Goal: Task Accomplishment & Management: Use online tool/utility

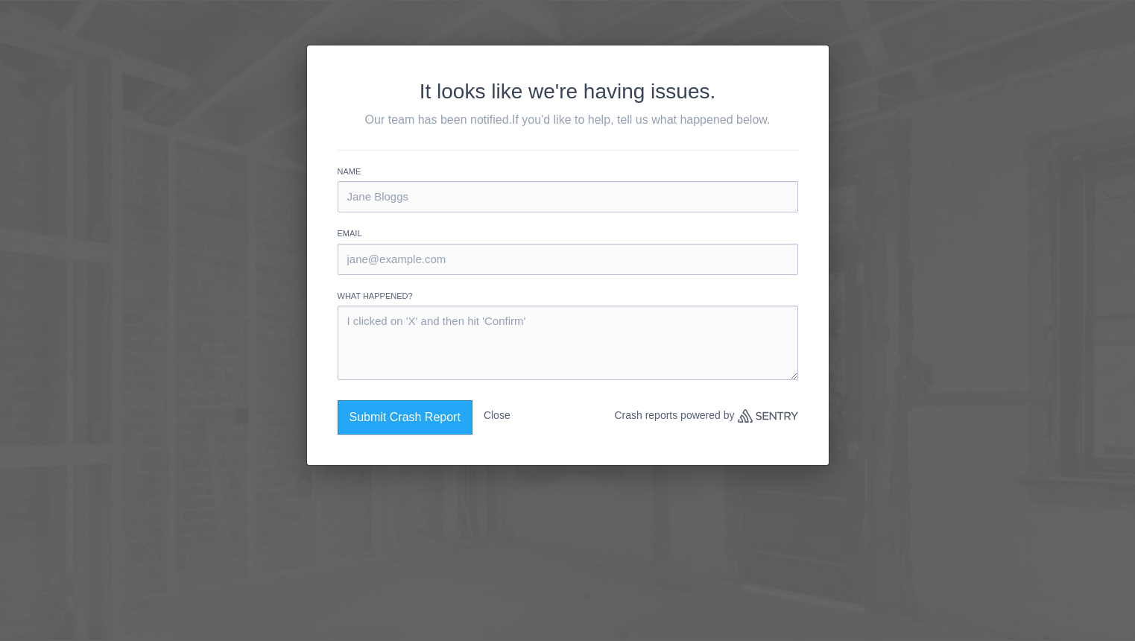
click at [504, 414] on button "Close" at bounding box center [496, 415] width 27 height 31
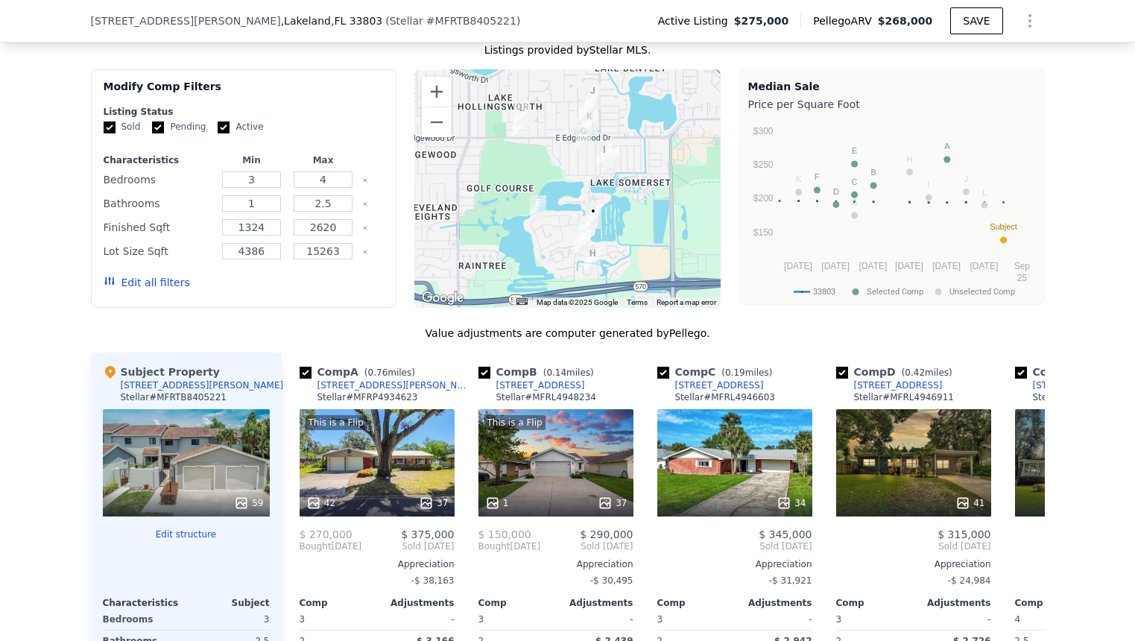
scroll to position [1208, 0]
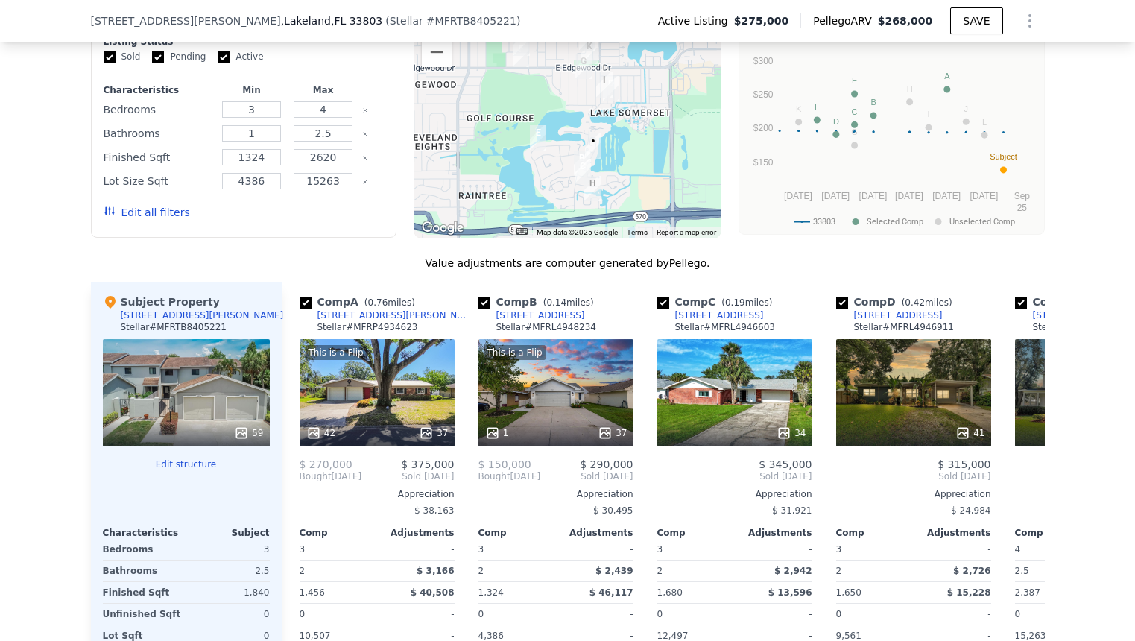
click at [174, 466] on button "Edit structure" at bounding box center [186, 464] width 167 height 12
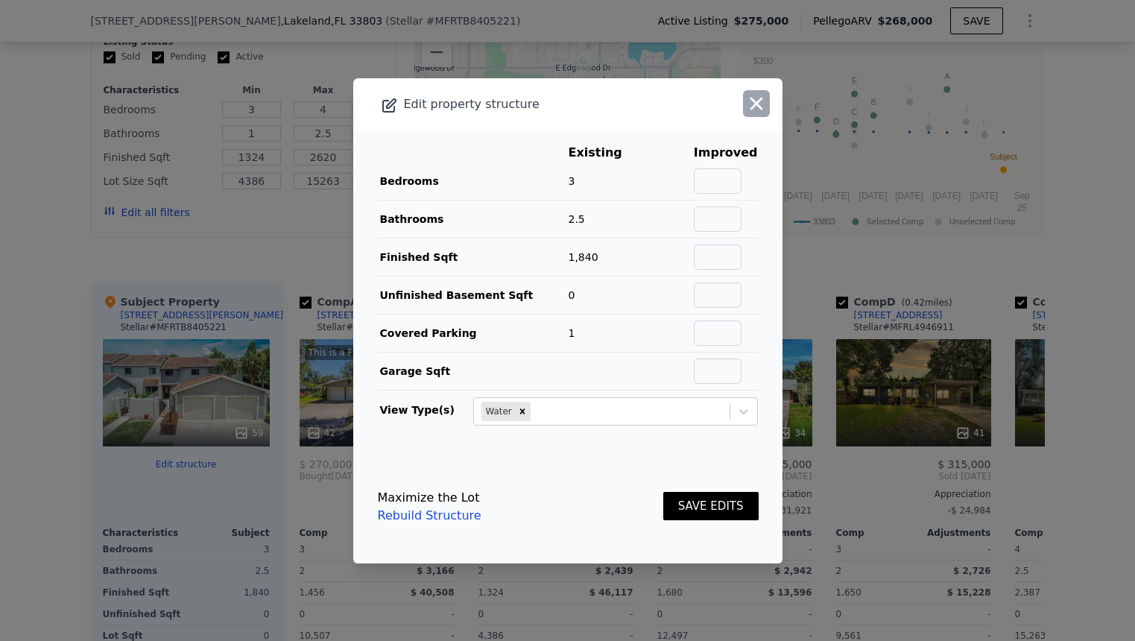
click at [758, 104] on icon "button" at bounding box center [756, 103] width 21 height 21
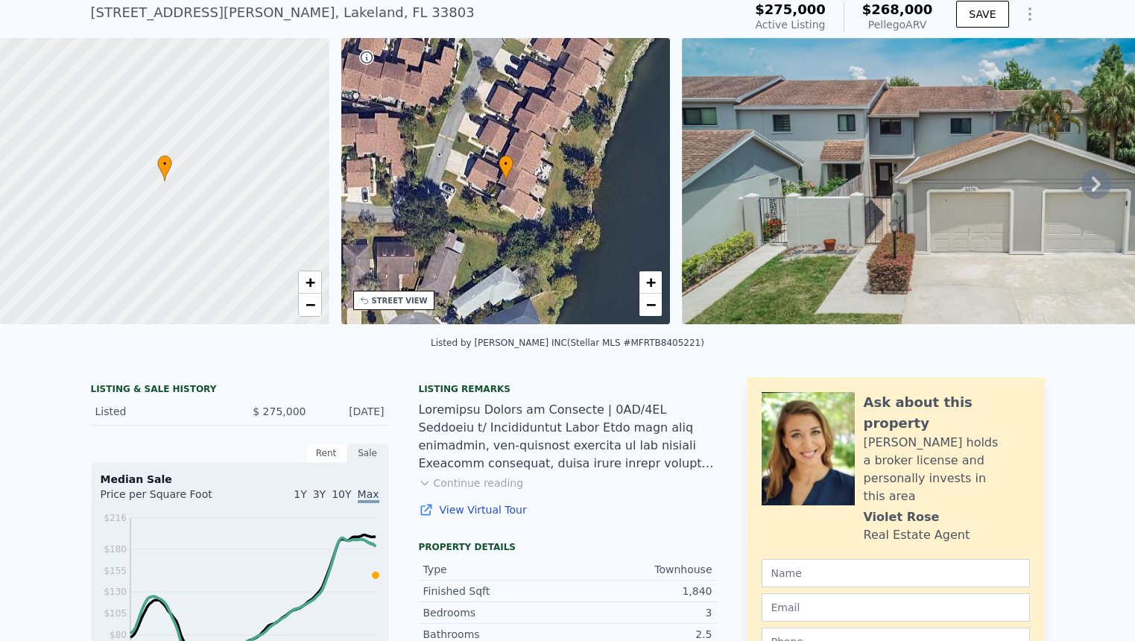
scroll to position [0, 0]
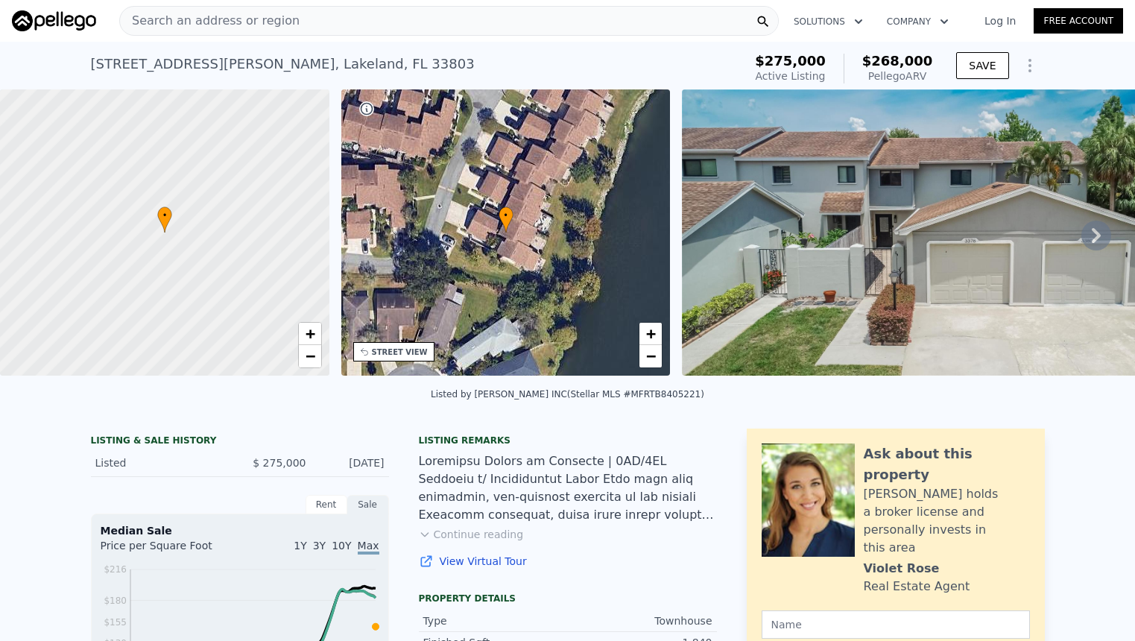
click at [1095, 228] on icon at bounding box center [1096, 236] width 30 height 30
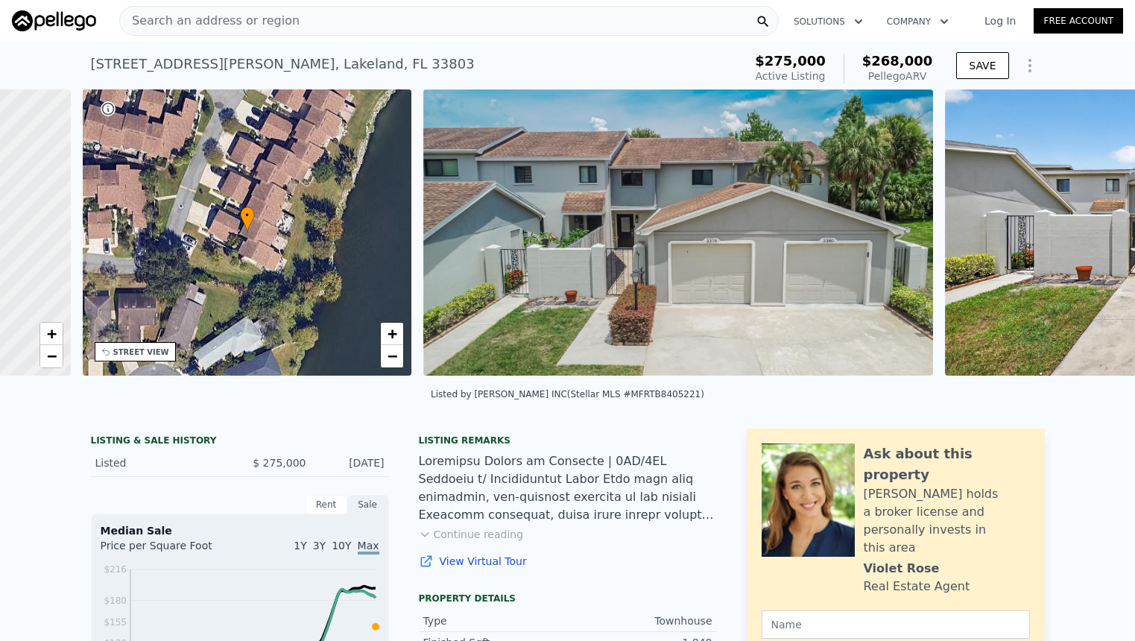
scroll to position [0, 346]
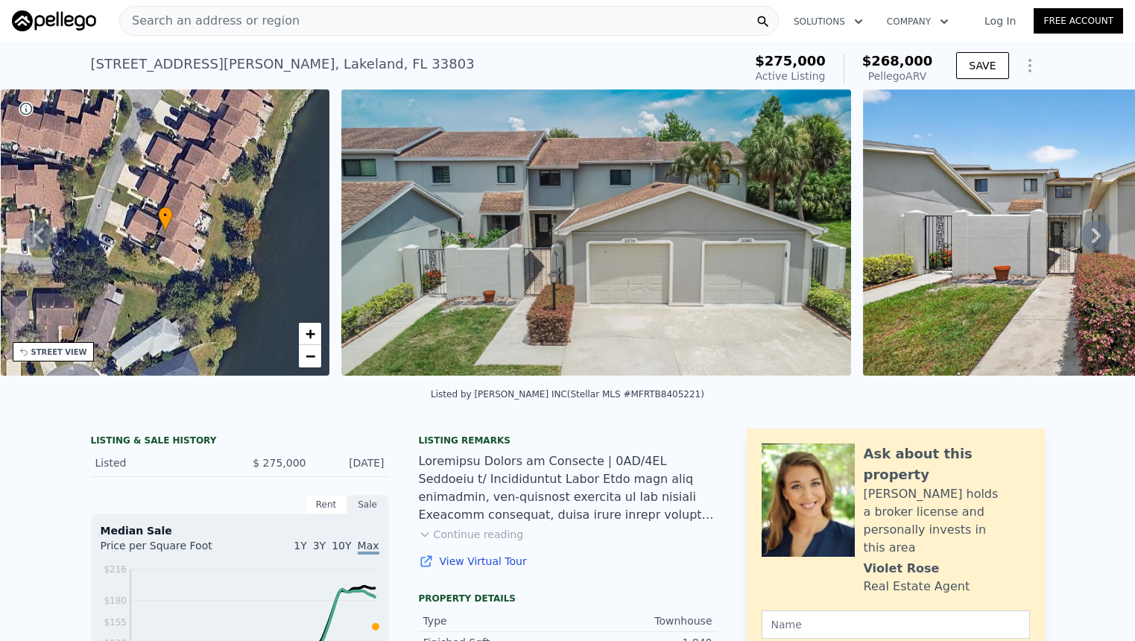
click at [1095, 229] on icon at bounding box center [1096, 236] width 30 height 30
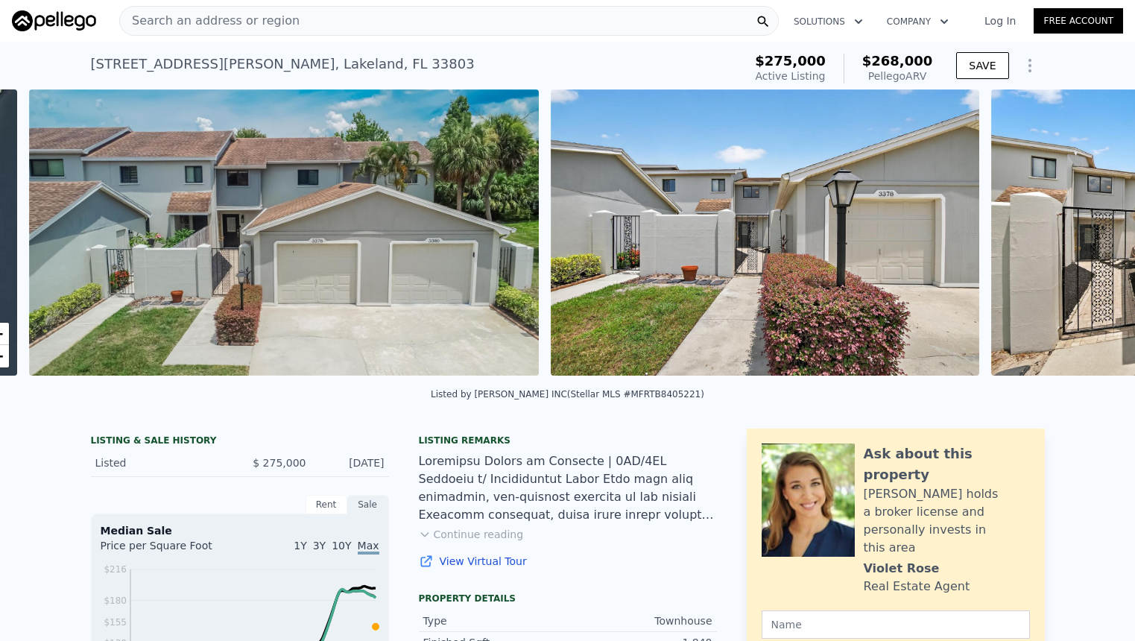
scroll to position [0, 682]
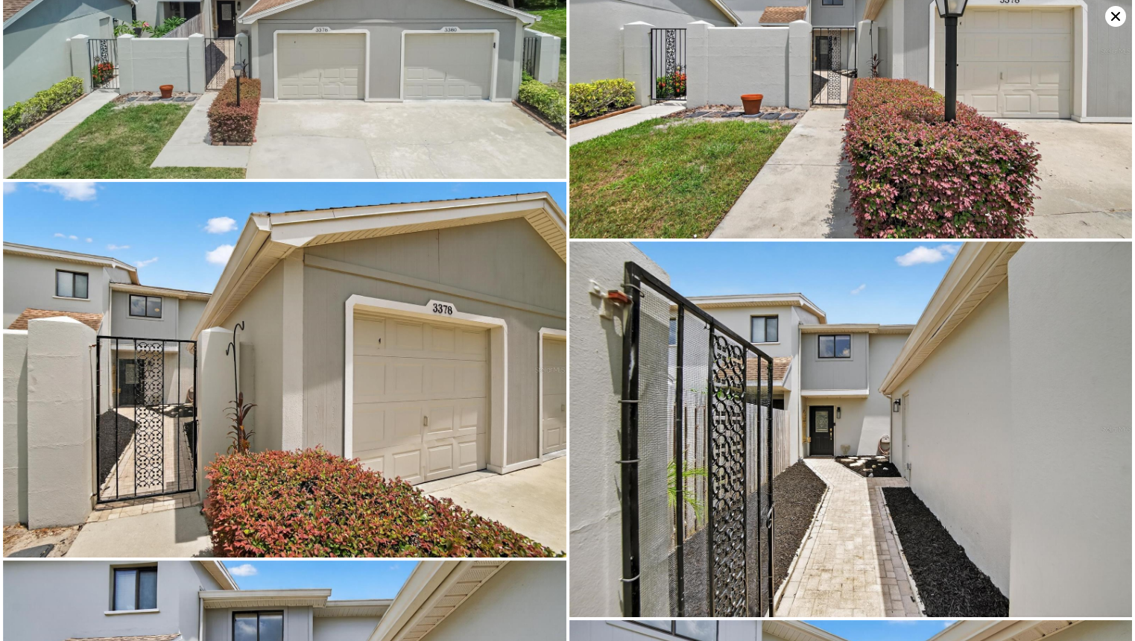
scroll to position [319, 0]
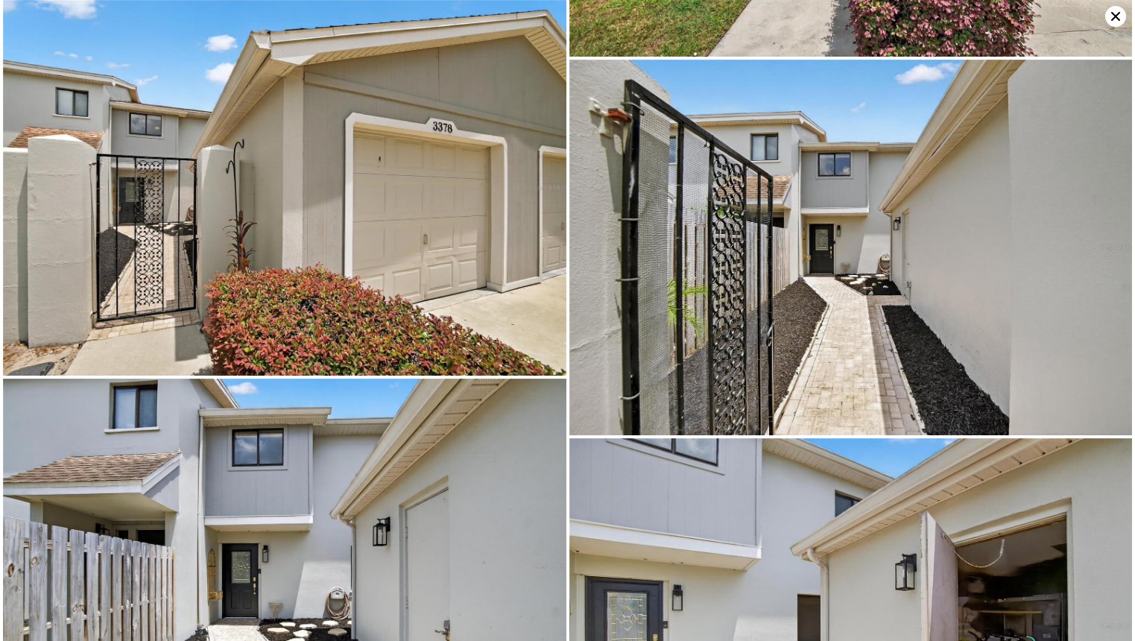
click at [1115, 16] on icon at bounding box center [1115, 16] width 9 height 9
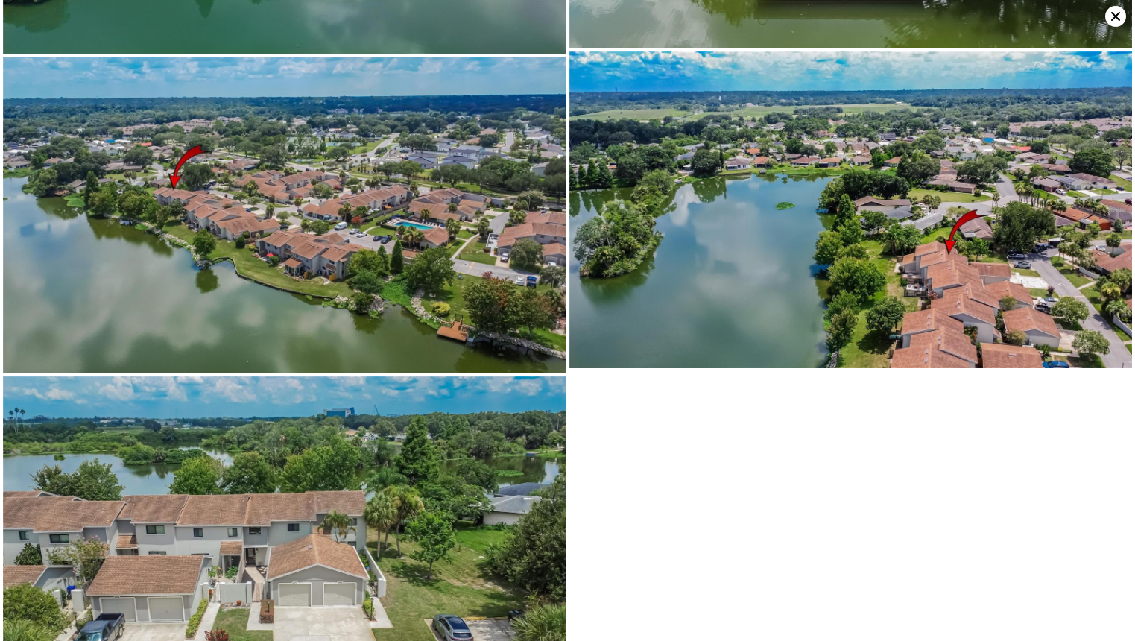
scroll to position [10359, 0]
